Goal: Book appointment/travel/reservation

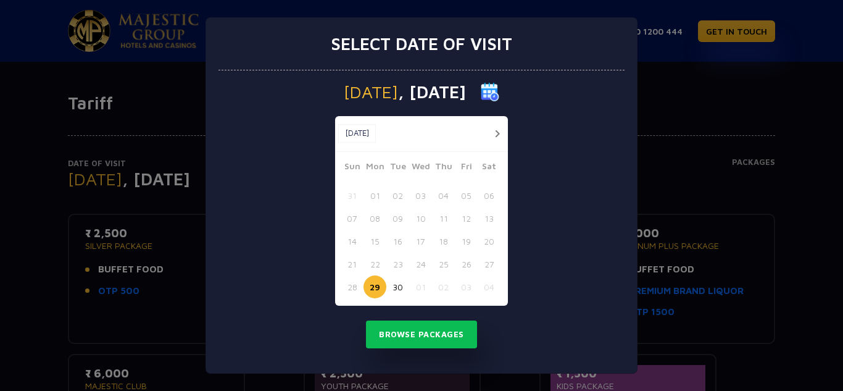
click at [420, 288] on button "01" at bounding box center [420, 286] width 23 height 23
click at [446, 341] on button "Browse Packages" at bounding box center [421, 334] width 111 height 28
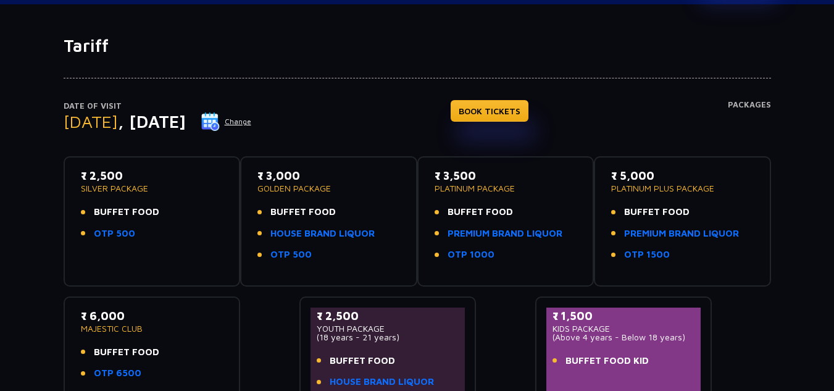
scroll to position [58, 0]
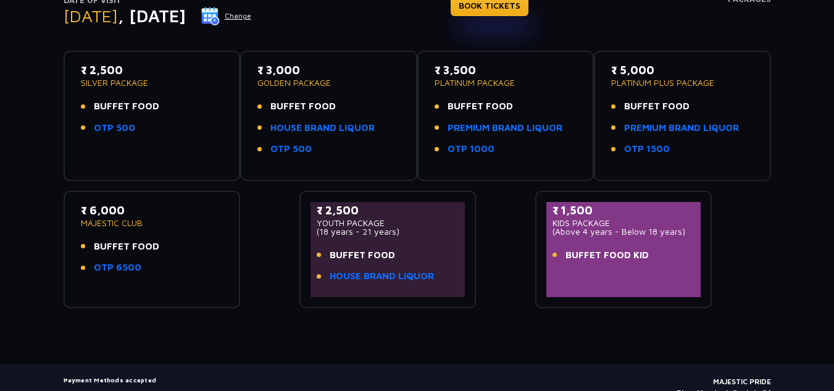
drag, startPoint x: 137, startPoint y: 213, endPoint x: 6, endPoint y: 207, distance: 131.6
click at [29, 212] on div "Date of Visit [DATE] Change BOOK TICKETS Packages ₹ 2,500 SILVER PACKAGE BUFFET…" at bounding box center [417, 129] width 834 height 357
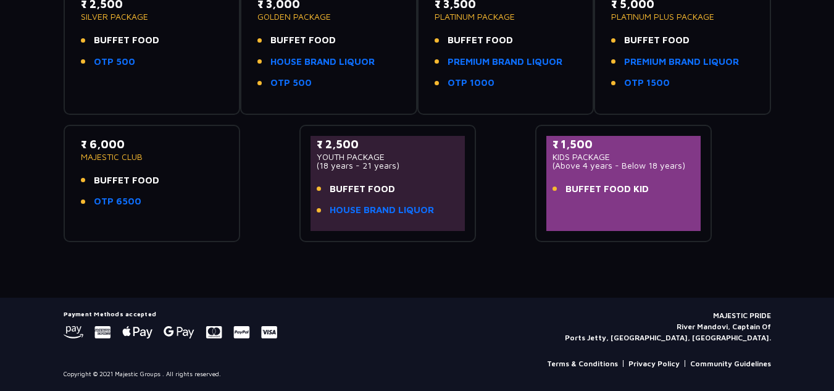
copy p "₹ 6,000"
click at [282, 276] on div "Tariff Date of Visit [DATE] Change BOOK TICKETS Packages ₹ 2,500 SILVER PACKAGE…" at bounding box center [417, 81] width 834 height 434
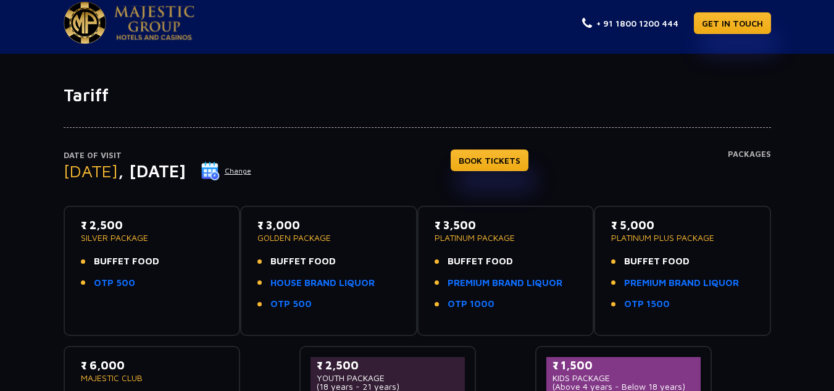
scroll to position [7, 0]
drag, startPoint x: 164, startPoint y: 264, endPoint x: 72, endPoint y: 262, distance: 92.6
click at [72, 262] on div "₹ 2,500 SILVER PACKAGE BUFFET FOOD OTP 500" at bounding box center [152, 271] width 177 height 130
click at [147, 285] on li "OTP 500" at bounding box center [152, 284] width 143 height 14
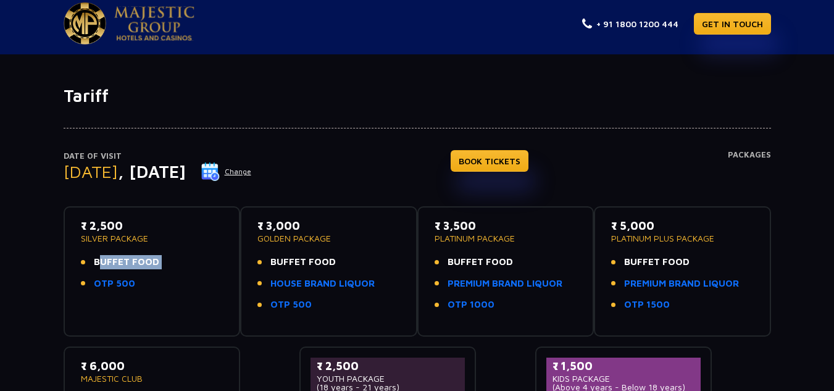
drag, startPoint x: 148, startPoint y: 284, endPoint x: 94, endPoint y: 258, distance: 59.6
click at [94, 258] on ul "BUFFET FOOD OTP 500" at bounding box center [152, 272] width 143 height 35
click at [177, 300] on div "₹ 2,500 SILVER PACKAGE BUFFET FOOD OTP 500" at bounding box center [152, 271] width 155 height 108
click at [148, 298] on div "₹ 2,500 SILVER PACKAGE BUFFET FOOD OTP 500" at bounding box center [152, 271] width 155 height 108
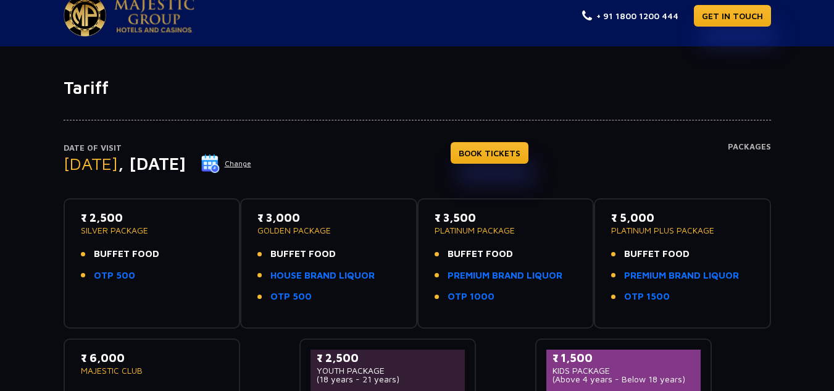
scroll to position [17, 0]
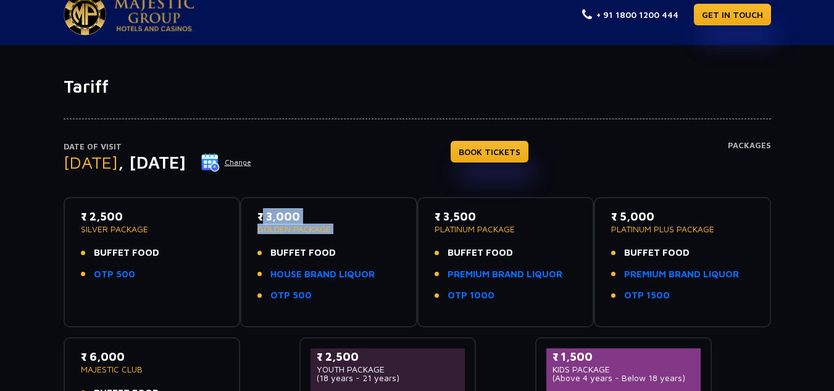
drag, startPoint x: 354, startPoint y: 253, endPoint x: 243, endPoint y: 256, distance: 111.8
click at [241, 256] on div "₹ 3,000 GOLDEN PACKAGE BUFFET FOOD HOUSE BRAND LIQUOR OTP 500" at bounding box center [328, 262] width 177 height 130
click at [398, 283] on ul "BUFFET FOOD HOUSE BRAND LIQUOR OTP 500" at bounding box center [328, 274] width 143 height 57
drag, startPoint x: 394, startPoint y: 280, endPoint x: 280, endPoint y: 279, distance: 114.2
click at [280, 279] on li "HOUSE BRAND LIQUOR" at bounding box center [328, 274] width 143 height 14
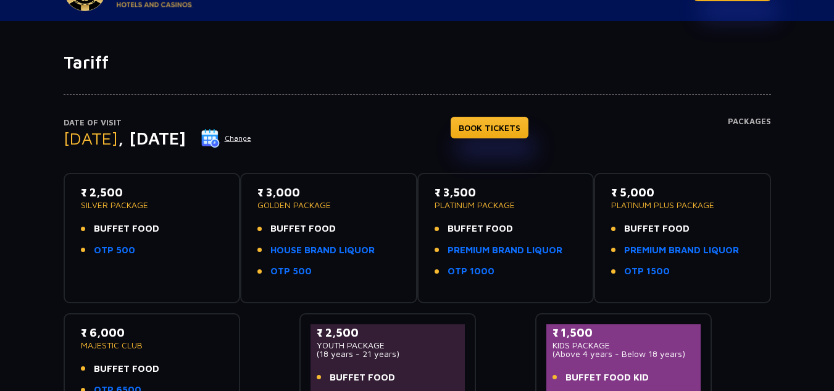
click at [375, 294] on div "₹ 3,000 GOLDEN PACKAGE BUFFET FOOD HOUSE BRAND LIQUOR OTP 500" at bounding box center [328, 238] width 177 height 130
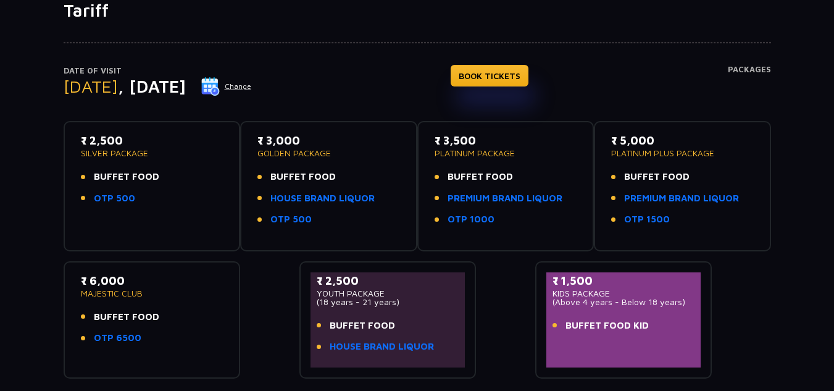
scroll to position [93, 0]
drag, startPoint x: 133, startPoint y: 142, endPoint x: 62, endPoint y: 140, distance: 70.4
click at [62, 140] on div "Date of Visit [DATE] Change BOOK TICKETS Packages ₹ 2,500 SILVER PACKAGE BUFFET…" at bounding box center [417, 198] width 722 height 357
copy p "₹ 2,500"
click at [252, 83] on button "Change" at bounding box center [226, 86] width 51 height 20
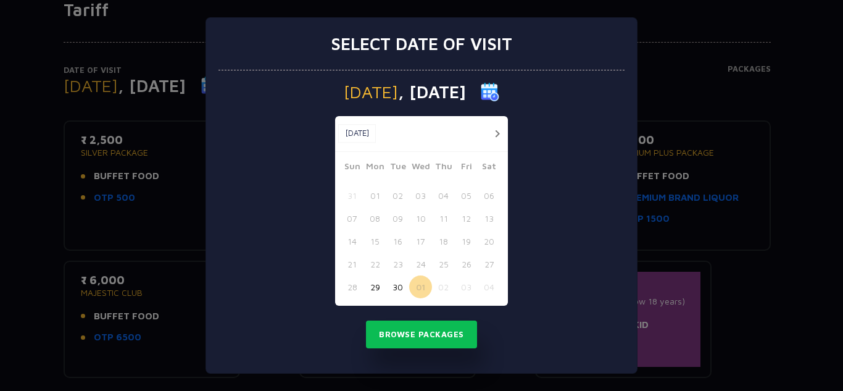
click at [398, 279] on button "30" at bounding box center [397, 286] width 23 height 23
click at [425, 327] on button "Browse Packages" at bounding box center [421, 334] width 111 height 28
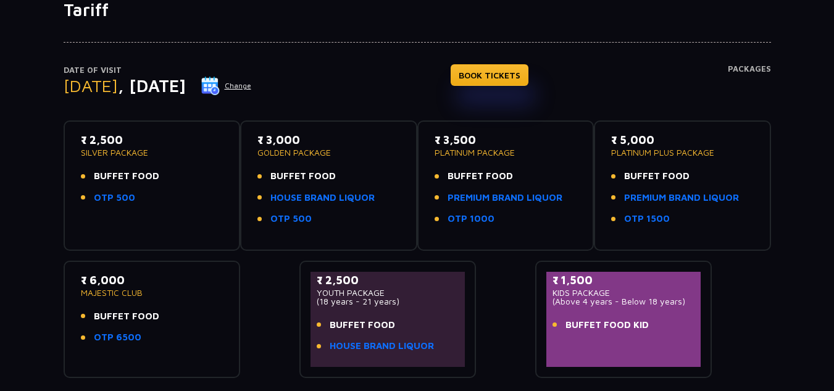
click at [220, 85] on img at bounding box center [210, 86] width 19 height 19
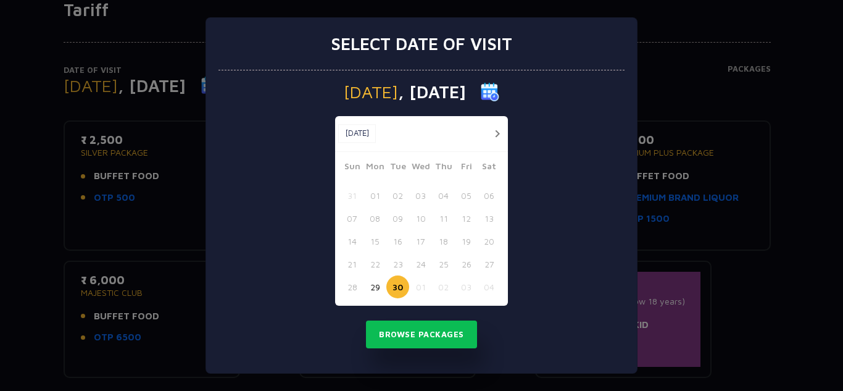
click at [373, 284] on button "29" at bounding box center [375, 286] width 23 height 23
click at [430, 332] on button "Browse Packages" at bounding box center [421, 334] width 111 height 28
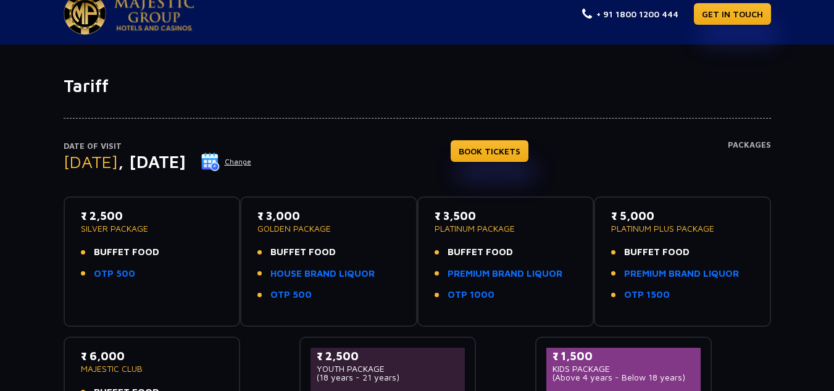
scroll to position [0, 0]
